Goal: Information Seeking & Learning: Learn about a topic

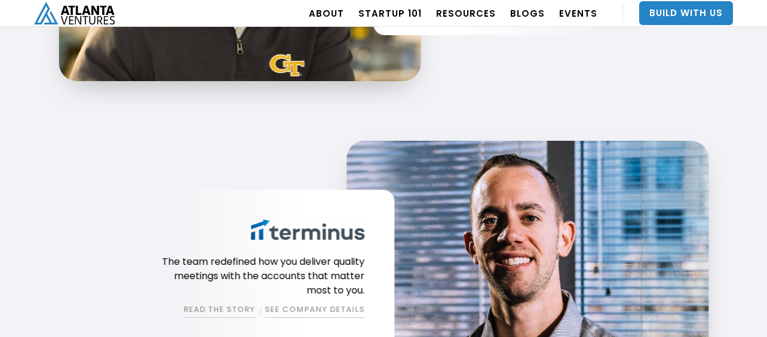
scroll to position [1912, 0]
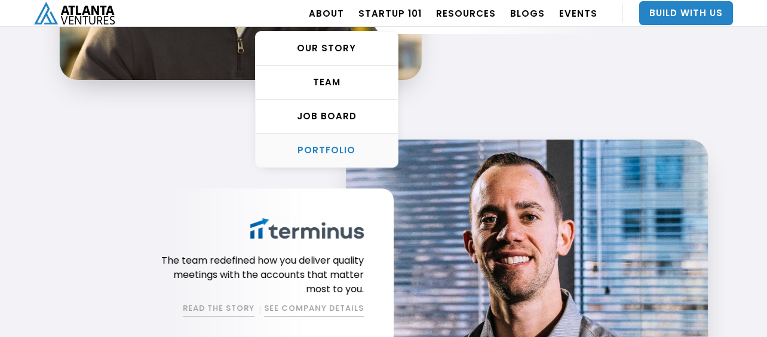
click at [336, 153] on div "PORTFOLIO" at bounding box center [327, 150] width 142 height 12
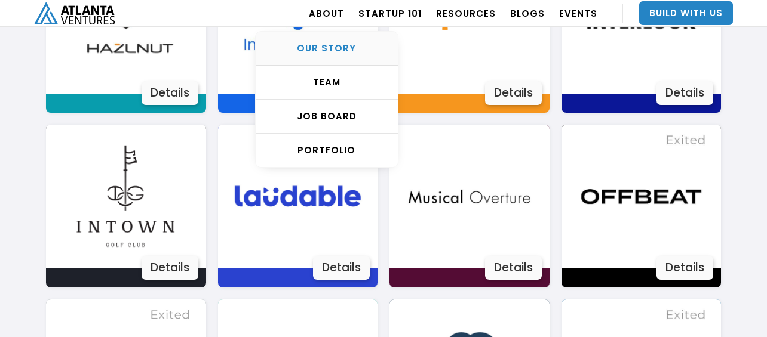
scroll to position [1621, 0]
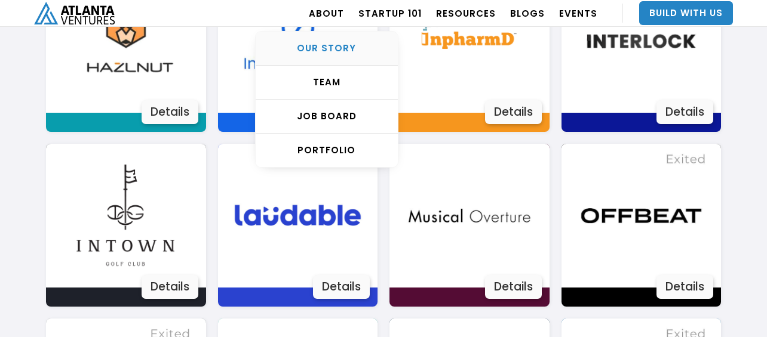
click at [344, 44] on div "OUR STORY" at bounding box center [327, 48] width 142 height 12
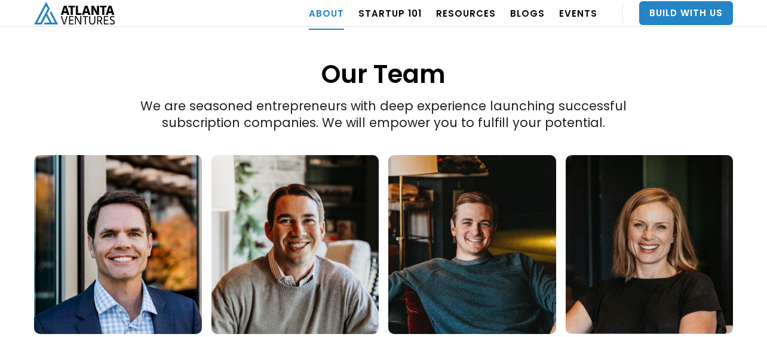
scroll to position [1621, 0]
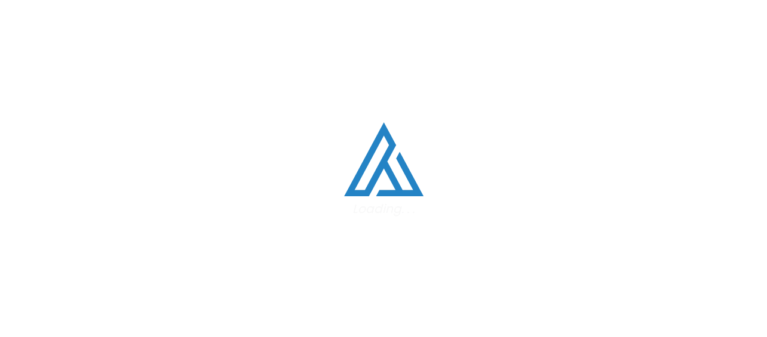
scroll to position [1621, 0]
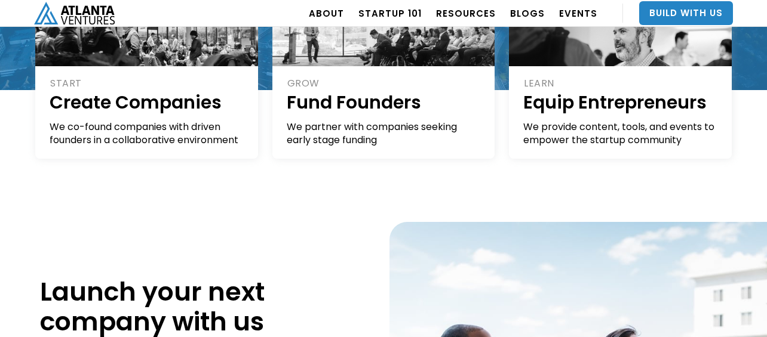
scroll to position [306, 0]
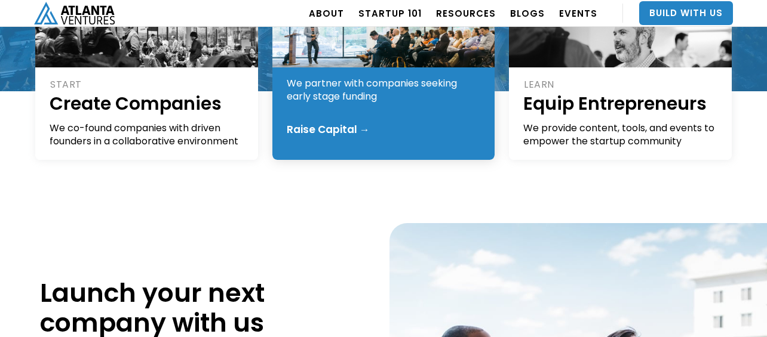
click at [354, 103] on div "GROW Fund Founders We partner with companies seeking early stage funding Raise …" at bounding box center [383, 87] width 223 height 146
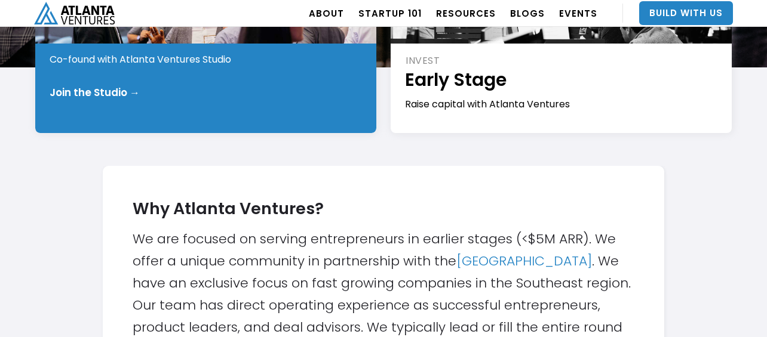
scroll to position [281, 0]
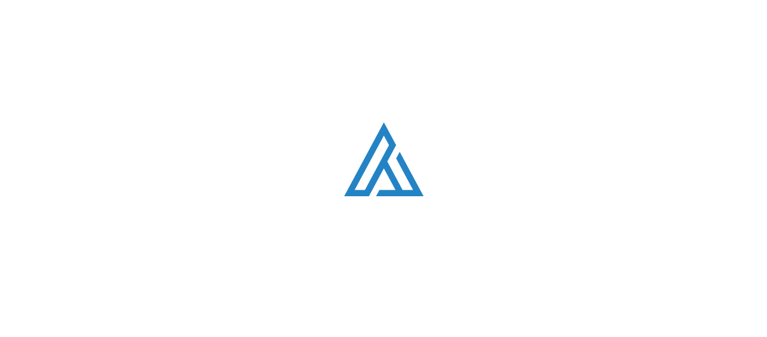
scroll to position [306, 0]
